Goal: Book appointment/travel/reservation

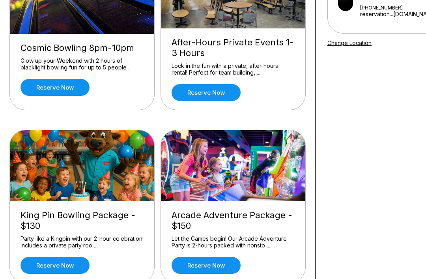
scroll to position [129, 0]
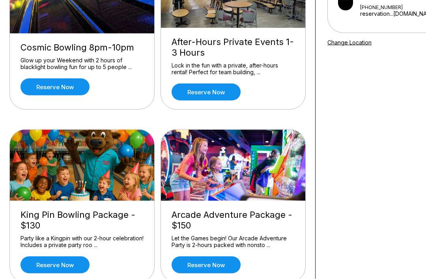
click at [95, 236] on div "Party like a Kingpin with our 2-hour celebration! Includes a private party roo …" at bounding box center [82, 242] width 123 height 14
click at [67, 266] on link "Reserve now" at bounding box center [55, 264] width 69 height 17
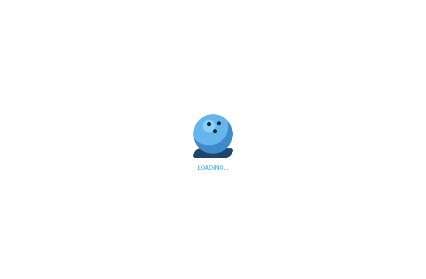
scroll to position [129, 0]
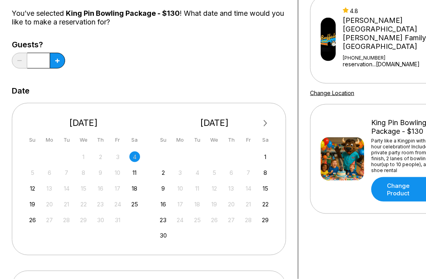
scroll to position [79, 0]
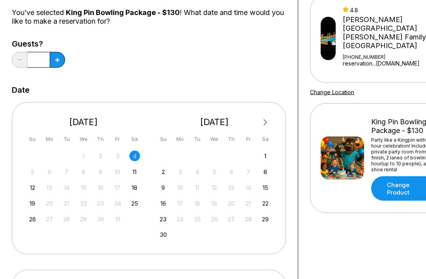
click at [265, 122] on span "Next Month" at bounding box center [265, 122] width 0 height 9
click at [265, 125] on button "Next Month" at bounding box center [265, 122] width 13 height 13
click at [265, 122] on span "Next Month" at bounding box center [265, 122] width 0 height 9
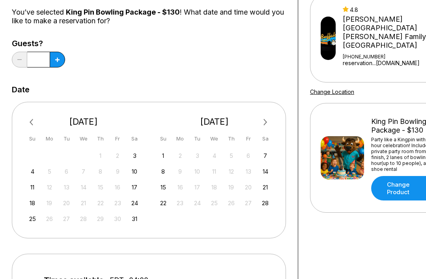
click at [269, 203] on div "28" at bounding box center [265, 203] width 11 height 11
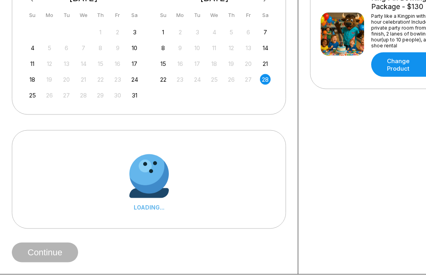
scroll to position [203, 0]
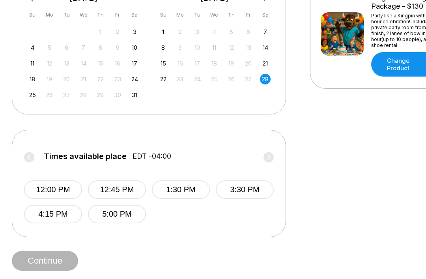
click at [245, 191] on button "3:30 PM" at bounding box center [245, 189] width 58 height 19
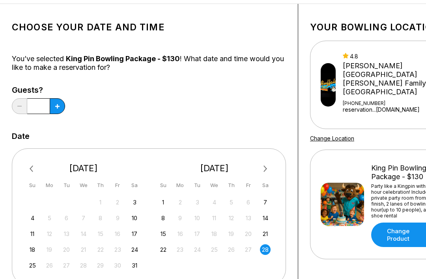
scroll to position [32, 0]
click at [60, 105] on button at bounding box center [57, 107] width 15 height 16
click at [57, 110] on button at bounding box center [57, 106] width 15 height 16
click at [56, 109] on button at bounding box center [57, 106] width 15 height 16
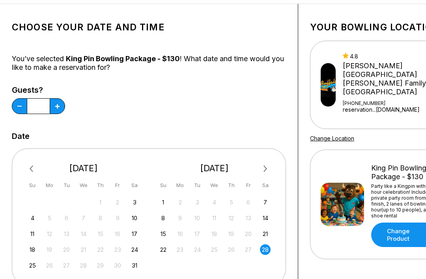
click at [61, 106] on button at bounding box center [57, 106] width 15 height 16
click at [62, 105] on button at bounding box center [57, 106] width 15 height 16
click at [61, 105] on button at bounding box center [57, 106] width 15 height 16
click at [61, 106] on button at bounding box center [57, 106] width 15 height 16
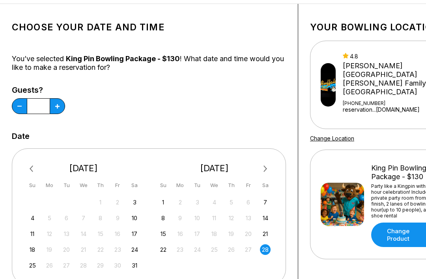
click at [61, 106] on button at bounding box center [57, 106] width 15 height 16
type input "**"
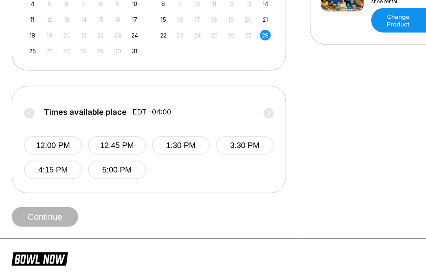
scroll to position [247, 0]
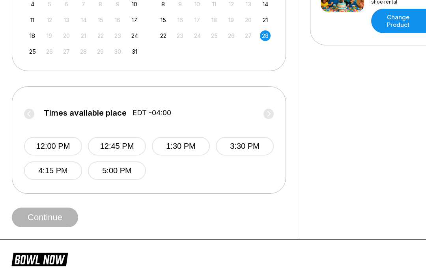
click at [249, 150] on button "3:30 PM" at bounding box center [245, 146] width 58 height 19
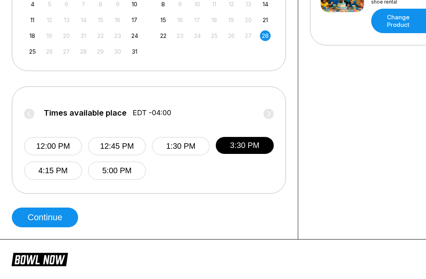
click at [62, 219] on button "Continue" at bounding box center [45, 218] width 66 height 20
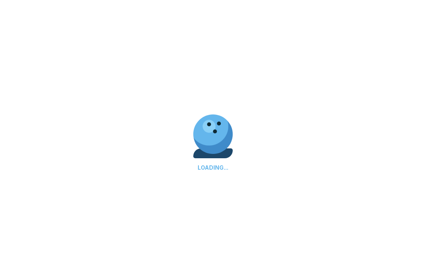
select select "**"
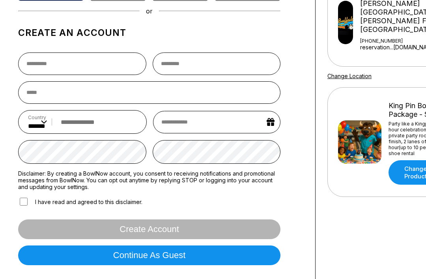
scroll to position [122, 0]
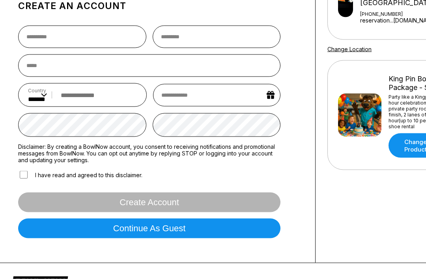
click at [214, 228] on button "Continue as guest" at bounding box center [149, 229] width 262 height 20
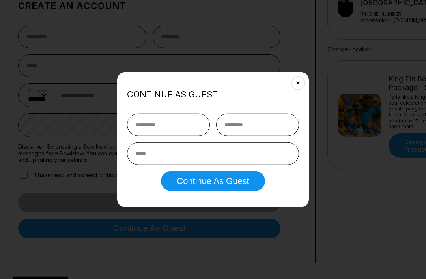
click at [300, 86] on icon "Close" at bounding box center [298, 83] width 6 height 6
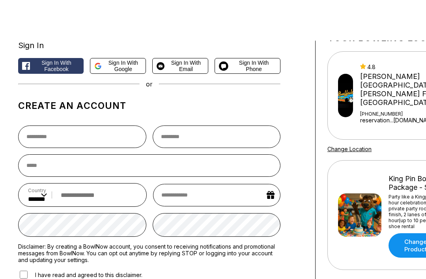
scroll to position [0, 0]
